Goal: Transaction & Acquisition: Purchase product/service

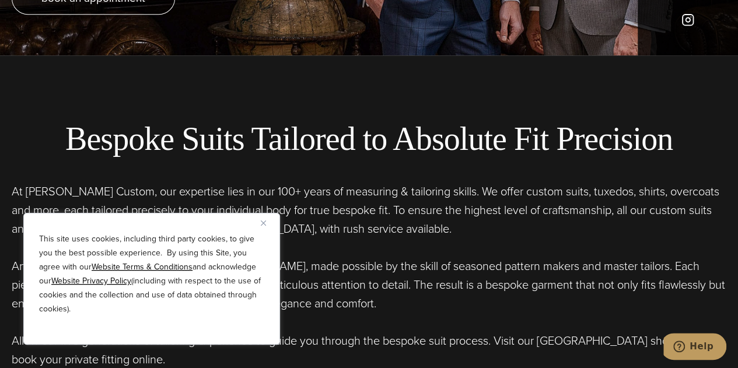
scroll to position [314, 0]
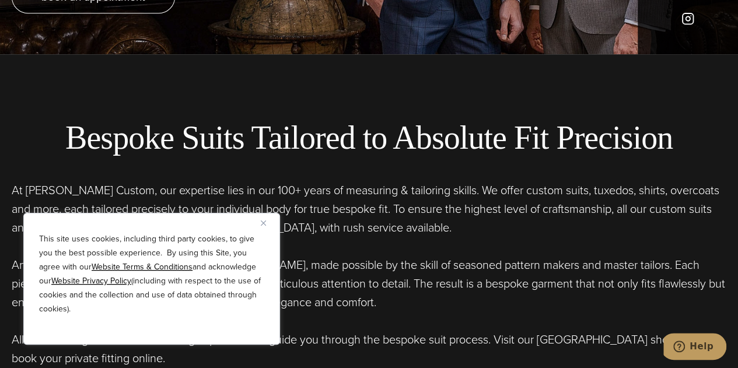
click at [264, 220] on button "Close" at bounding box center [268, 223] width 14 height 14
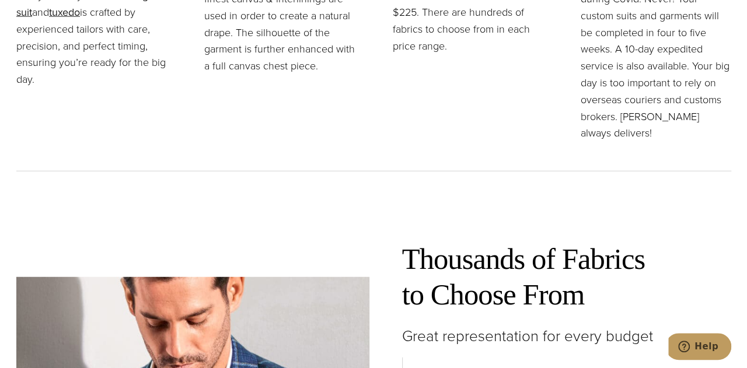
scroll to position [1431, 0]
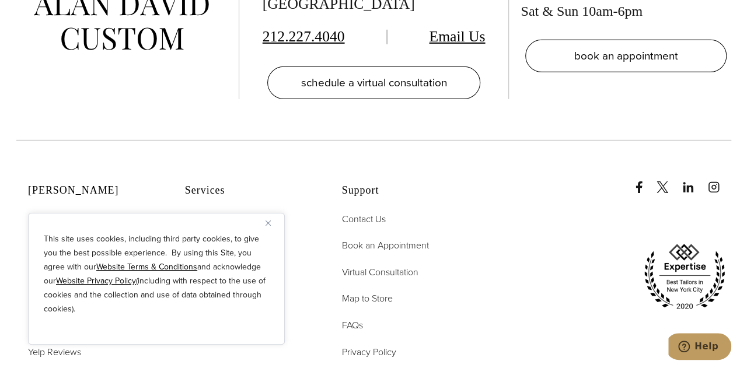
scroll to position [6246, 0]
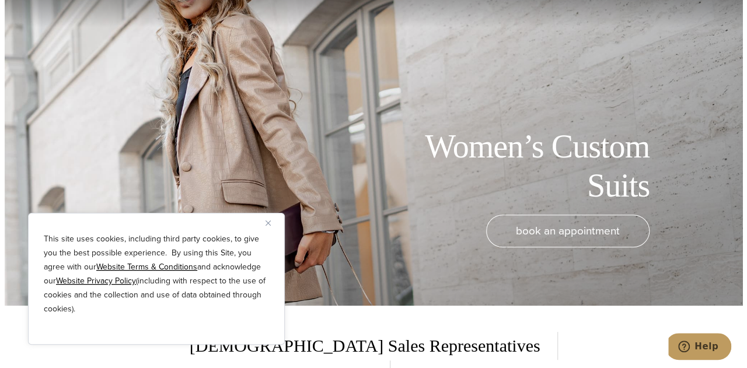
scroll to position [65, 0]
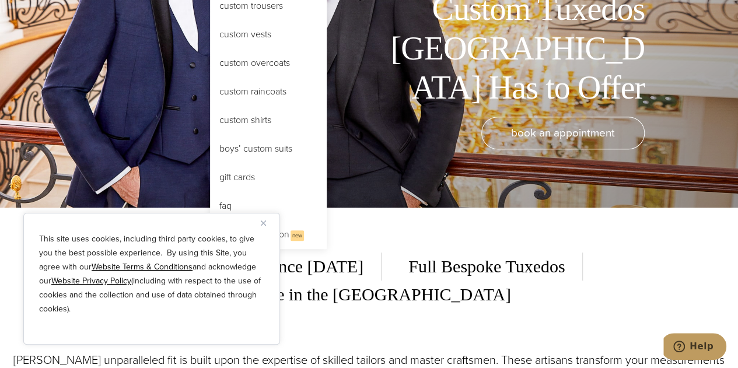
scroll to position [162, 0]
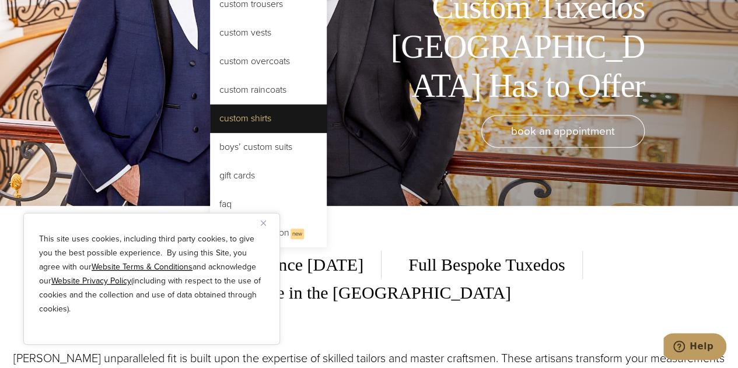
click at [243, 120] on link "Custom Shirts" at bounding box center [268, 118] width 117 height 28
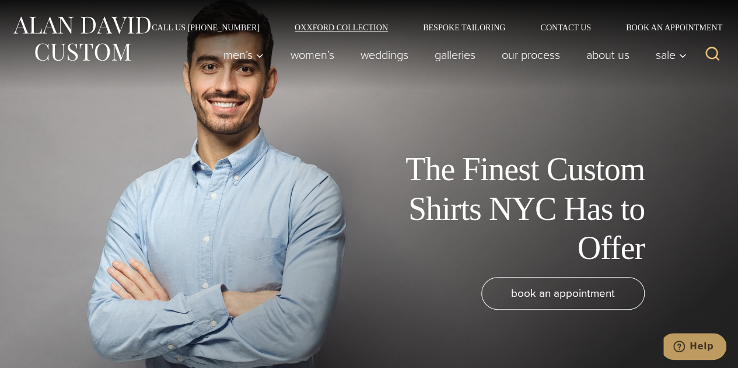
click at [335, 25] on link "Oxxford Collection" at bounding box center [341, 27] width 128 height 8
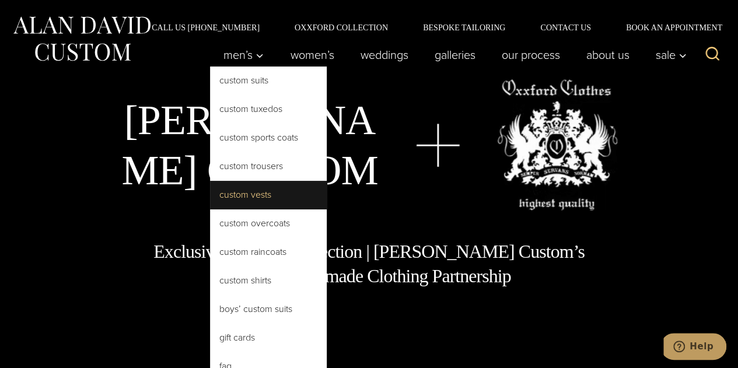
click at [239, 193] on link "Custom Vests" at bounding box center [268, 195] width 117 height 28
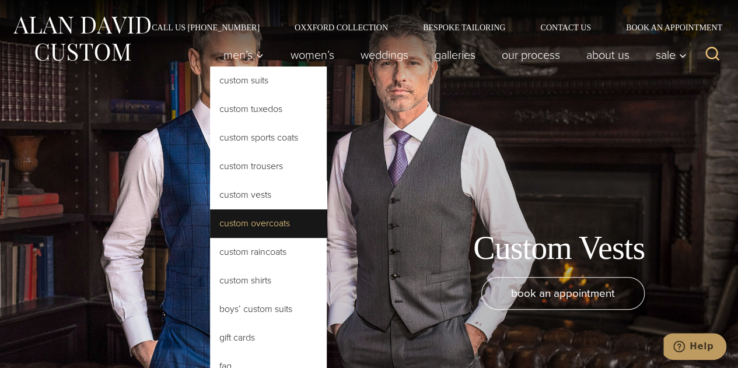
click at [261, 216] on link "Custom Overcoats" at bounding box center [268, 223] width 117 height 28
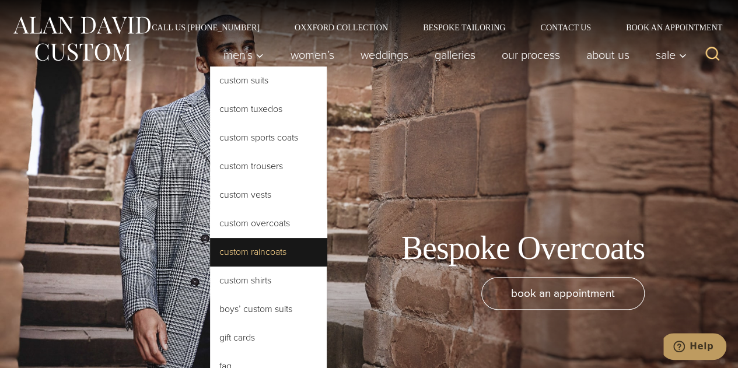
click at [247, 251] on link "Custom Raincoats" at bounding box center [268, 252] width 117 height 28
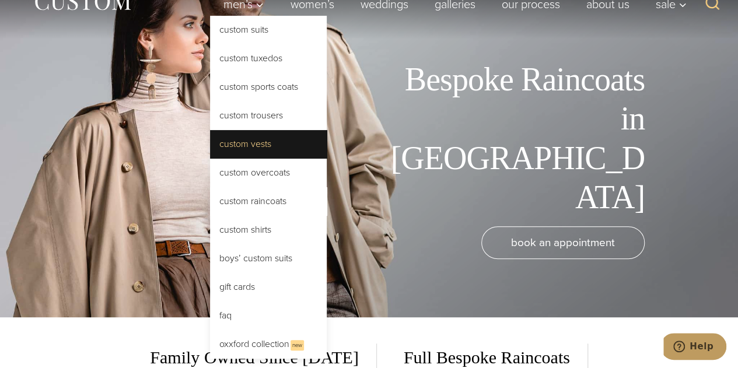
scroll to position [51, 0]
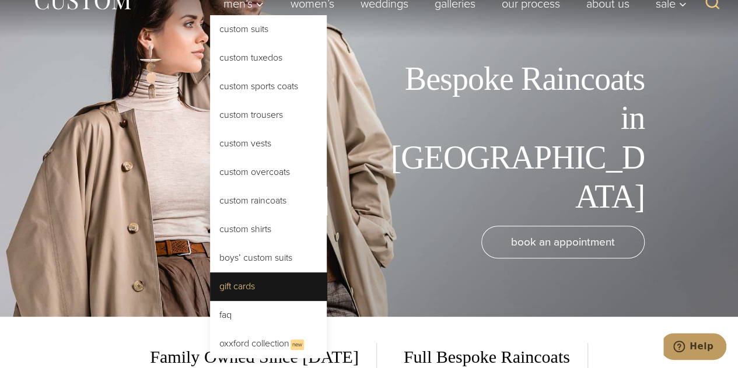
click at [233, 280] on link "Gift Cards" at bounding box center [268, 286] width 117 height 28
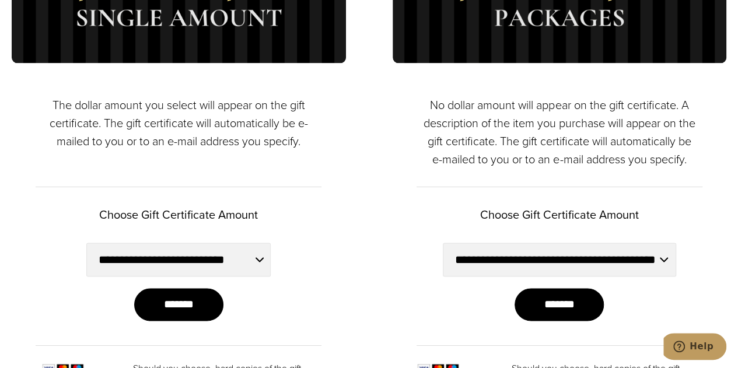
scroll to position [708, 0]
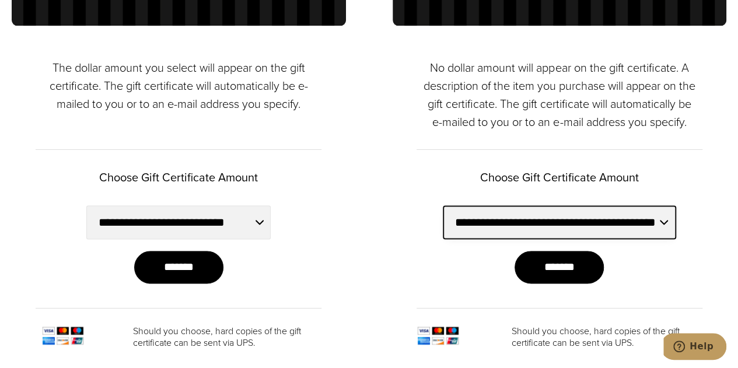
click at [516, 229] on select "**********" at bounding box center [559, 222] width 233 height 34
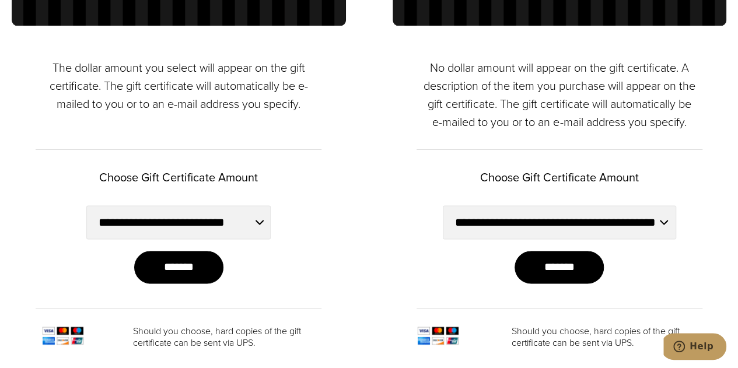
click at [335, 278] on div "**********" at bounding box center [179, 62] width 334 height 573
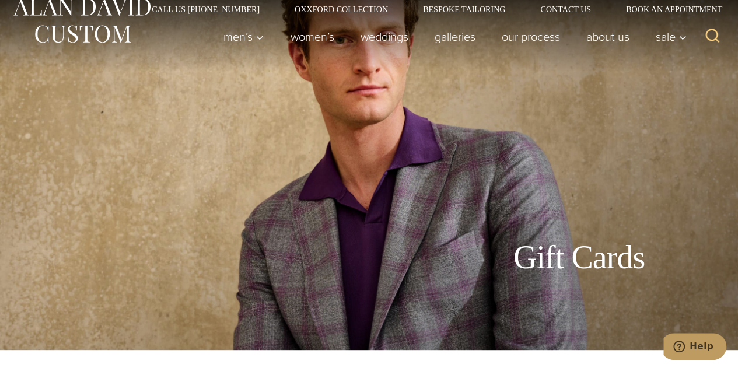
scroll to position [0, 0]
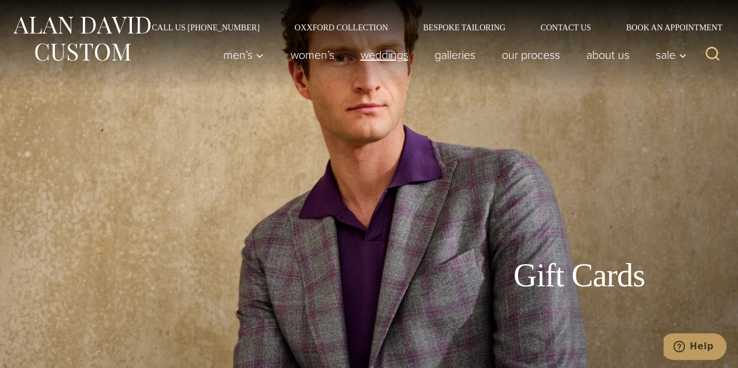
click at [370, 52] on link "weddings" at bounding box center [384, 54] width 74 height 23
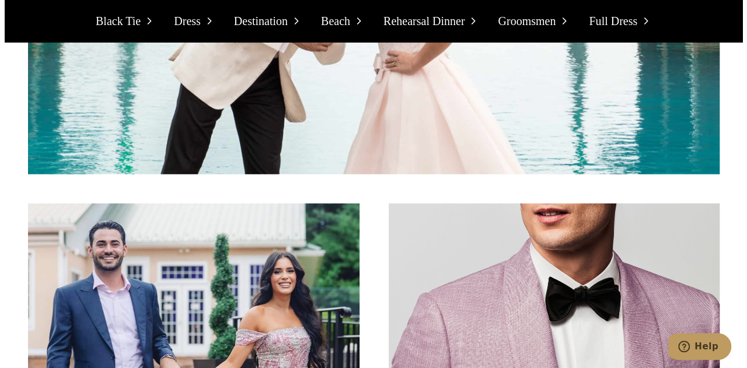
scroll to position [5938, 0]
